Goal: Transaction & Acquisition: Purchase product/service

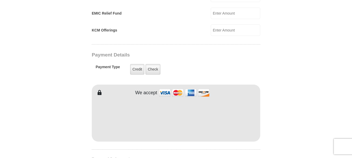
scroll to position [389, 0]
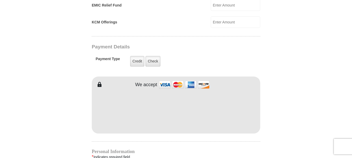
type input "[PERSON_NAME]"
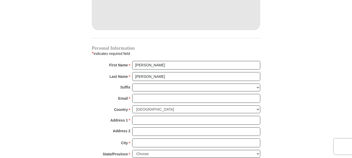
scroll to position [493, 0]
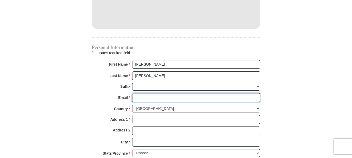
click at [137, 93] on input "Email *" at bounding box center [196, 97] width 128 height 9
type input "[PERSON_NAME][EMAIL_ADDRESS][PERSON_NAME][DOMAIN_NAME]"
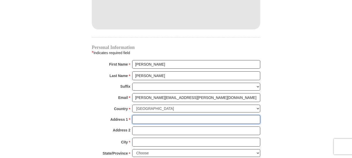
type input "[STREET_ADDRESS]"
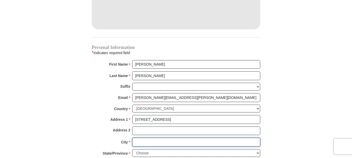
type input "[GEOGRAPHIC_DATA]"
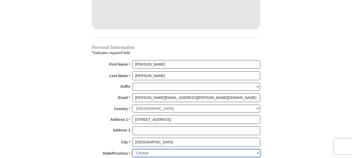
select select "WI"
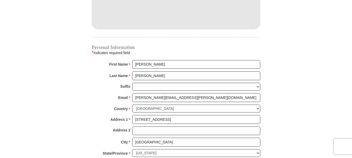
type input "53182"
type input "2624880650"
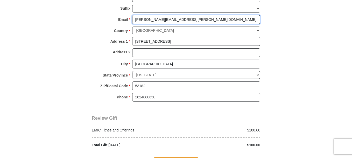
scroll to position [623, 0]
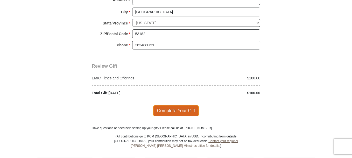
click at [185, 105] on span "Complete Your Gift" at bounding box center [176, 110] width 46 height 11
